Goal: Information Seeking & Learning: Learn about a topic

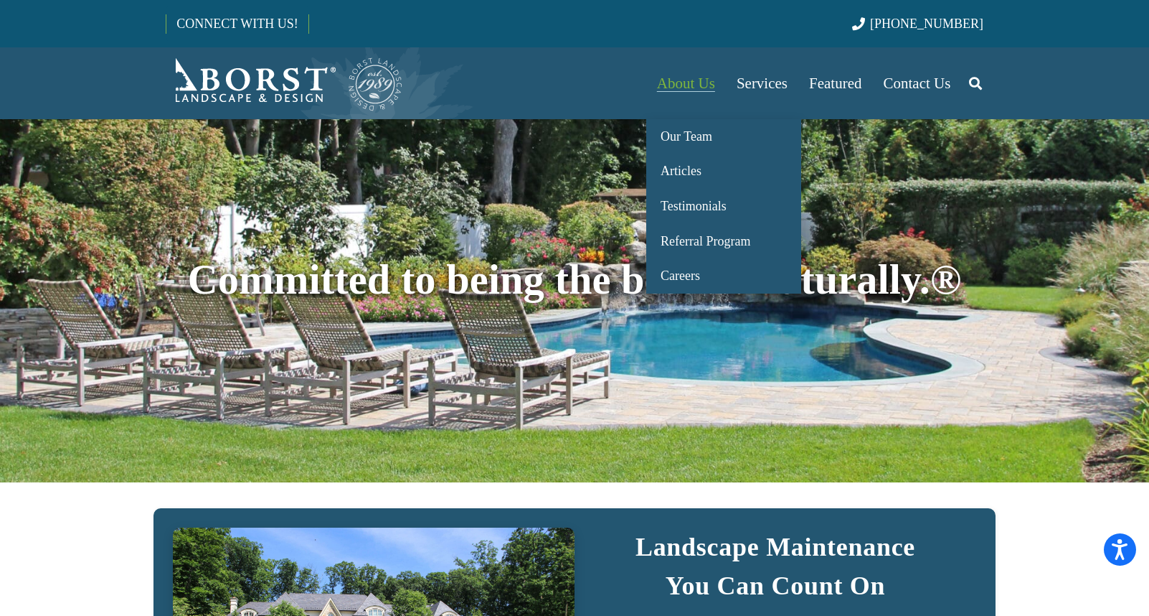
click at [692, 83] on span "About Us" at bounding box center [686, 83] width 58 height 17
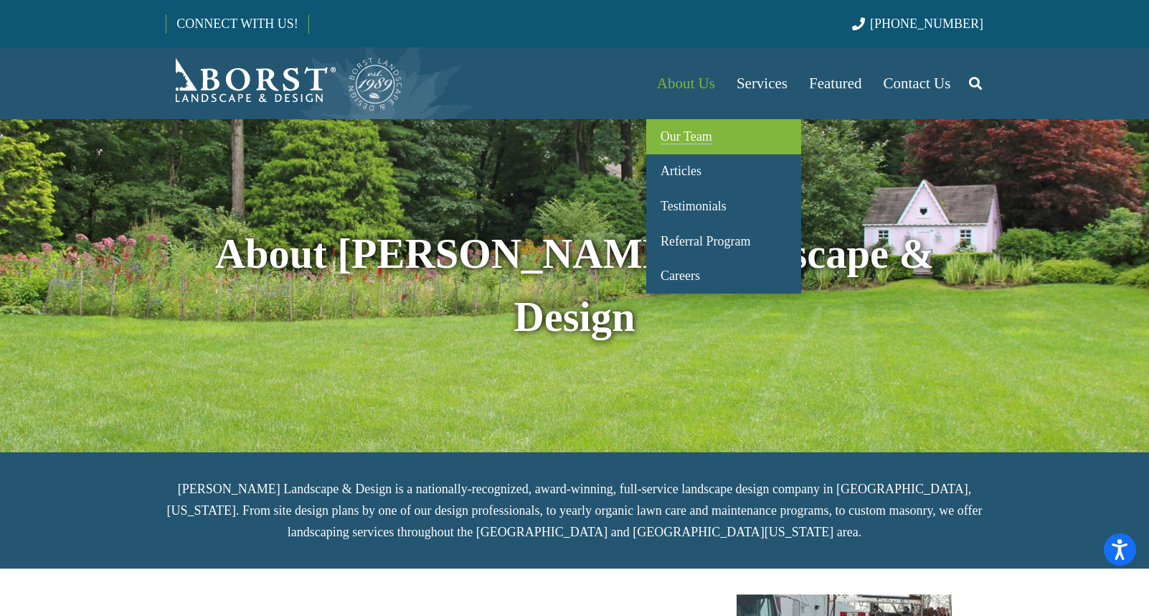
click at [683, 142] on span "Our Team" at bounding box center [687, 136] width 52 height 14
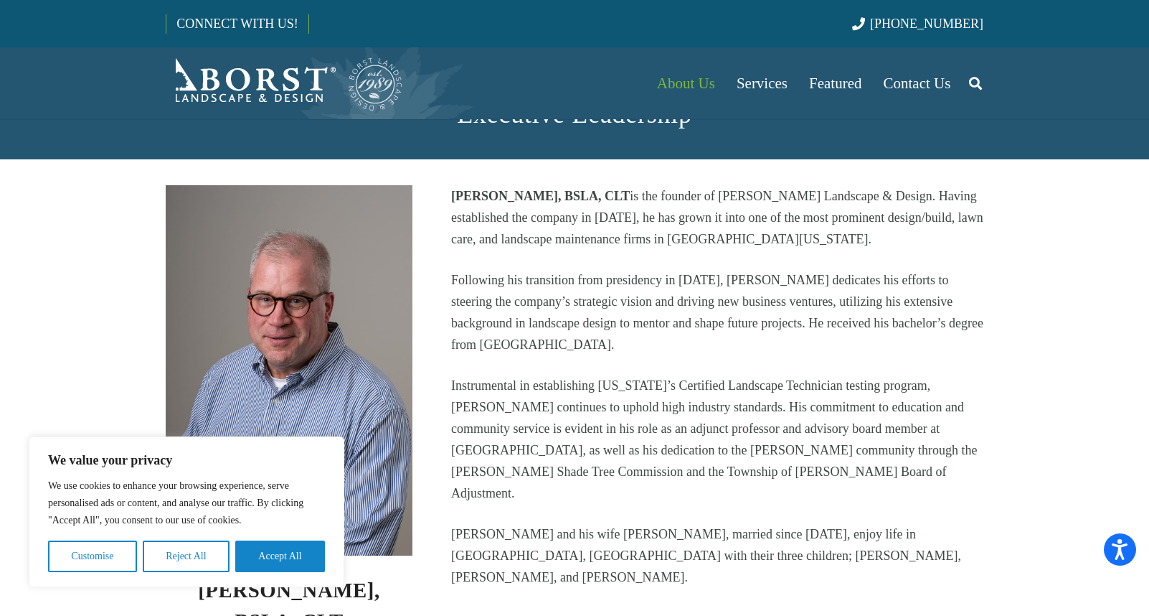
scroll to position [319, 0]
click at [272, 558] on button "Accept All" at bounding box center [280, 556] width 90 height 32
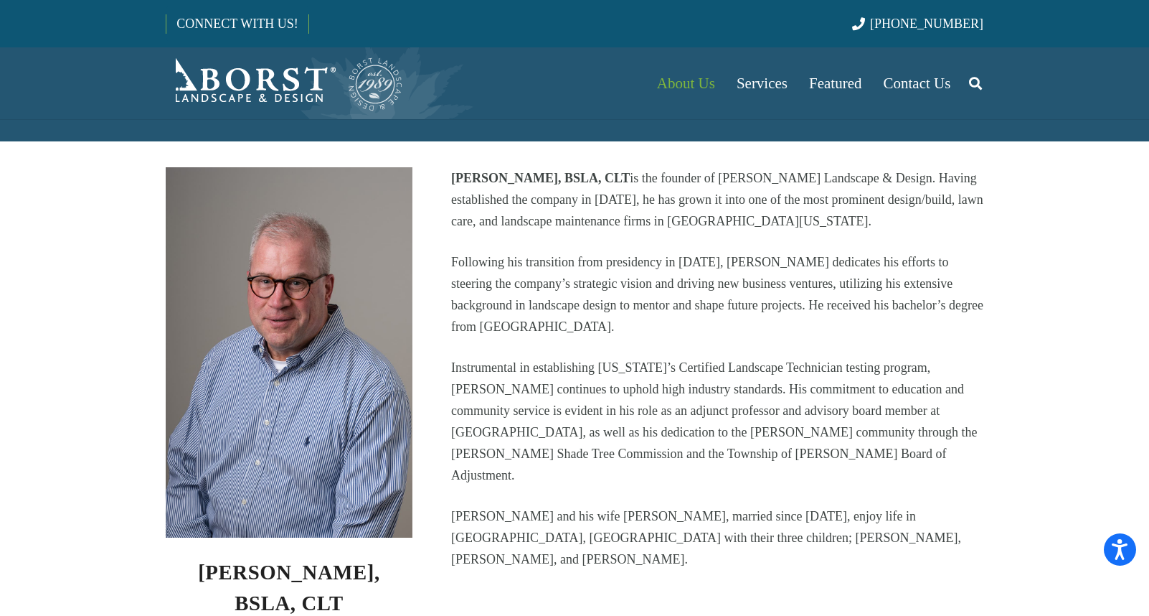
scroll to position [342, 0]
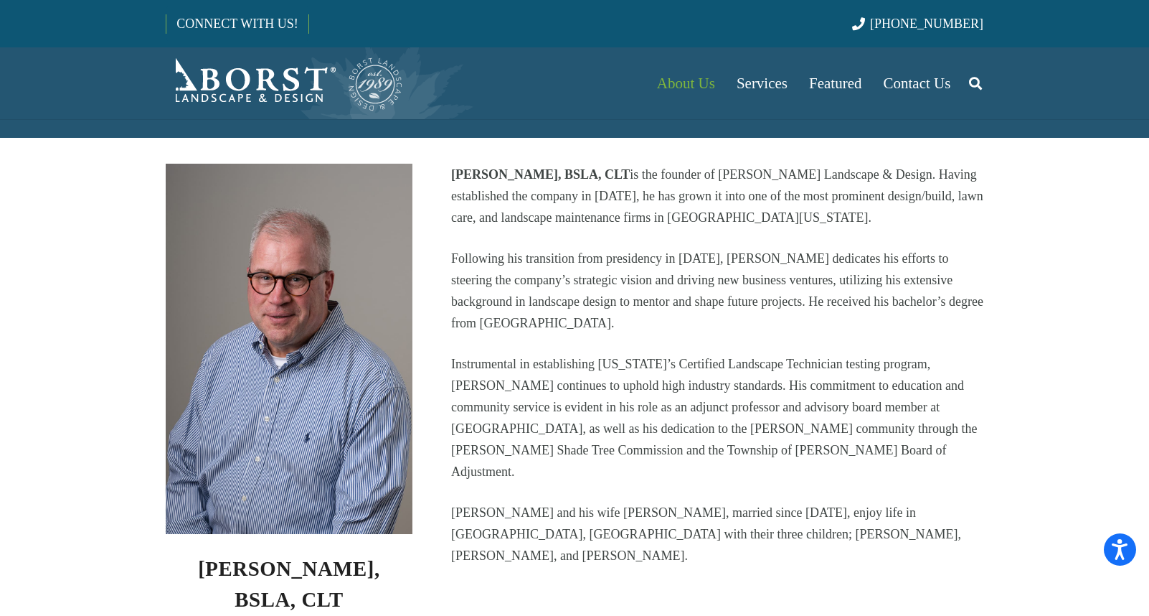
drag, startPoint x: 592, startPoint y: 444, endPoint x: 600, endPoint y: 433, distance: 13.9
click at [600, 433] on p "Instrumental in establishing [US_STATE]’s Certified Landscape Technician testin…" at bounding box center [717, 417] width 532 height 129
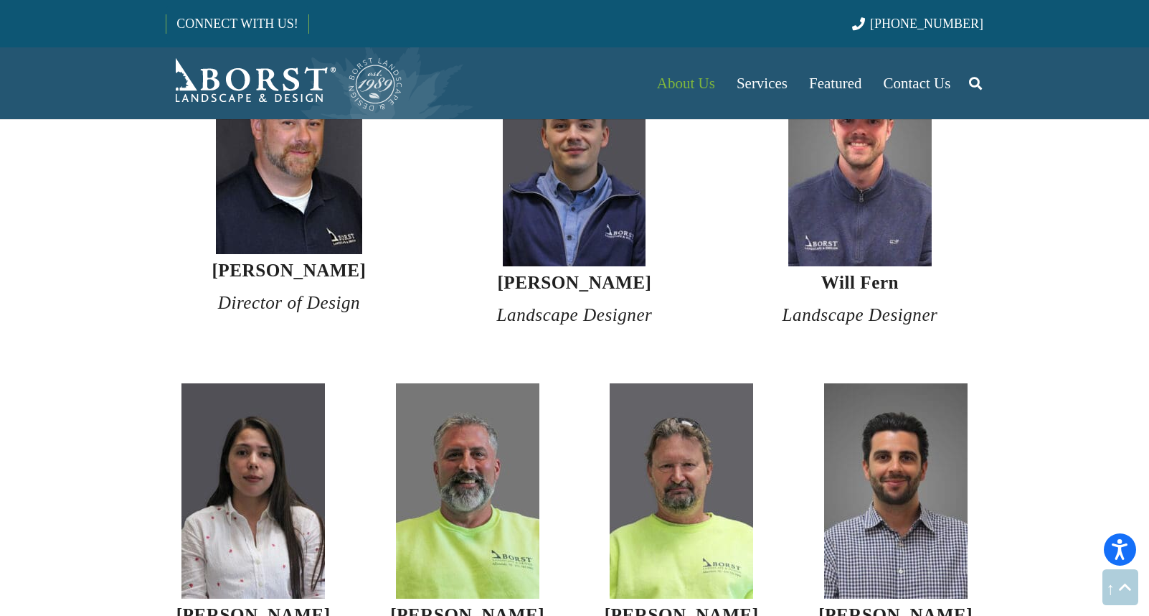
scroll to position [2689, 0]
